Goal: Transaction & Acquisition: Purchase product/service

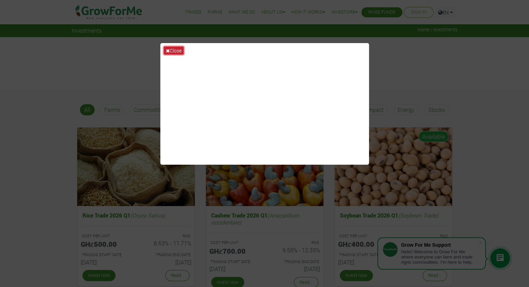
click at [175, 51] on button "Close" at bounding box center [174, 51] width 20 height 8
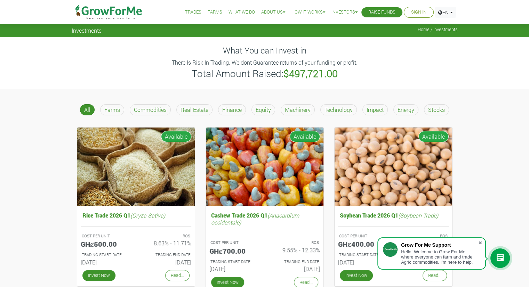
click at [482, 243] on span at bounding box center [480, 243] width 7 height 7
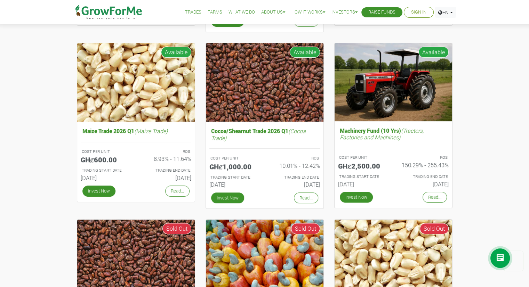
scroll to position [266, 0]
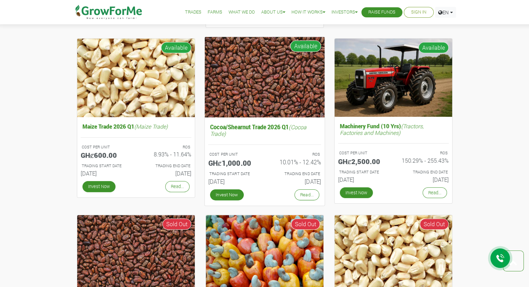
click at [264, 169] on div "COST PER UNIT GHȼ1,000.00" at bounding box center [234, 159] width 62 height 19
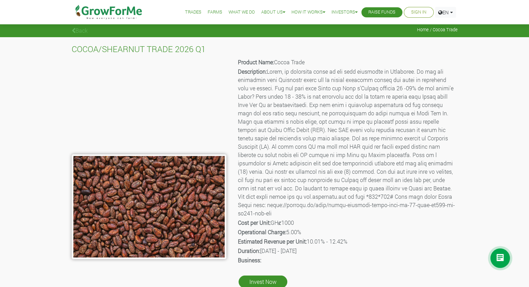
click at [301, 233] on p "Operational Charge: 5.00%" at bounding box center [347, 232] width 219 height 8
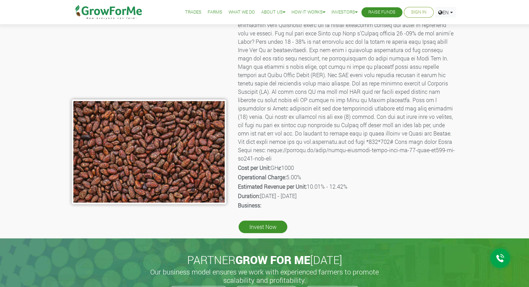
scroll to position [55, 0]
click at [208, 12] on link "Farms" at bounding box center [215, 12] width 15 height 7
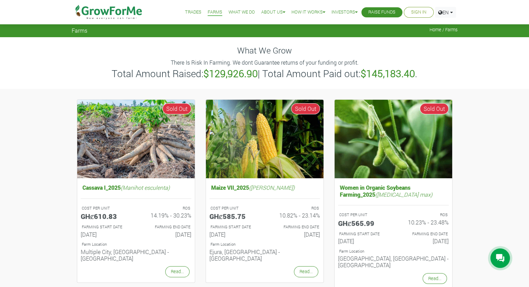
drag, startPoint x: 530, startPoint y: 60, endPoint x: 524, endPoint y: 11, distance: 49.8
click at [192, 12] on link "Trades" at bounding box center [193, 12] width 16 height 7
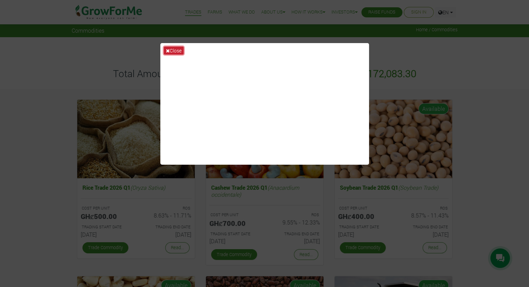
click at [176, 49] on button "Close" at bounding box center [174, 51] width 20 height 8
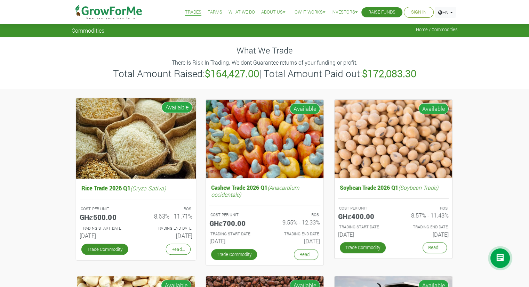
click at [166, 216] on h6 "8.63% - 11.71%" at bounding box center [166, 216] width 51 height 7
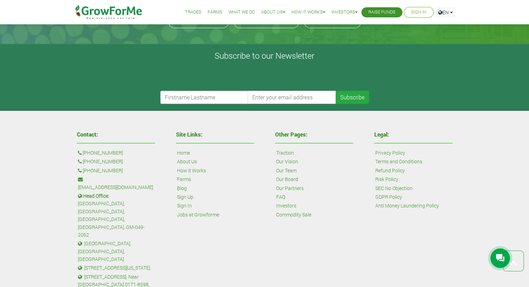
scroll to position [302, 0]
